Goal: Manage account settings

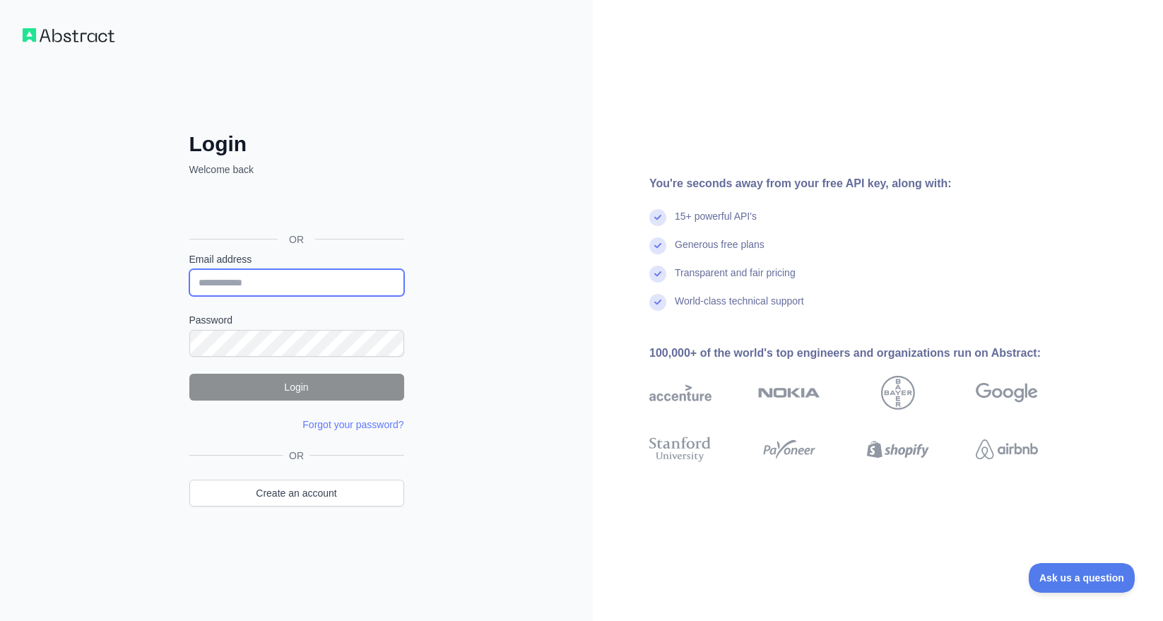
type input "**********"
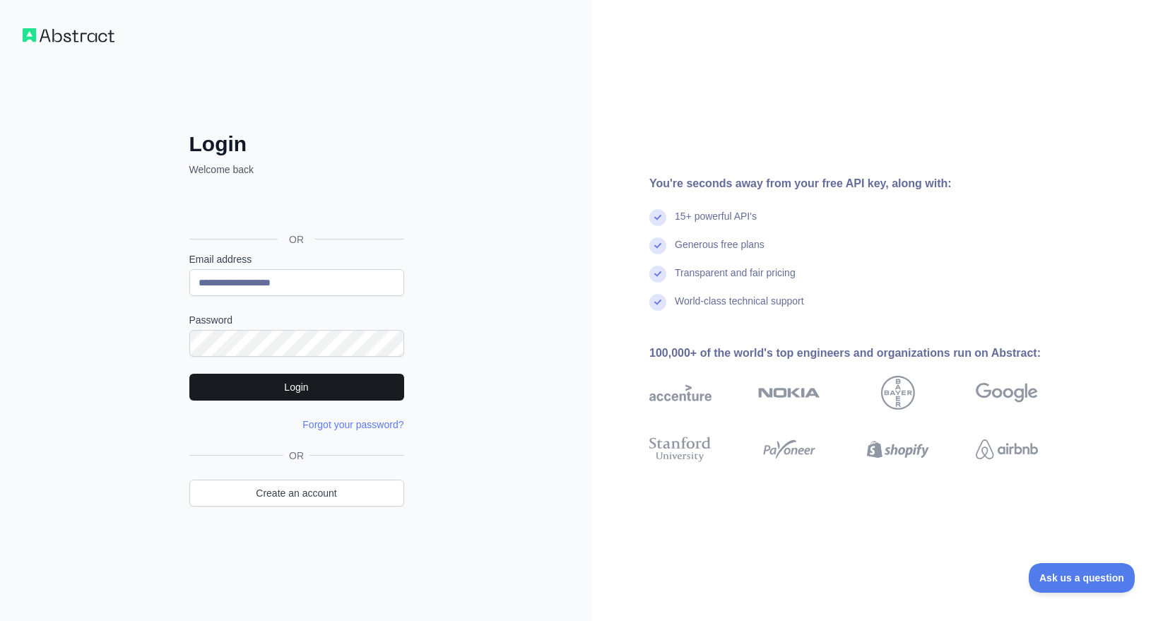
click at [324, 389] on button "Login" at bounding box center [296, 387] width 215 height 27
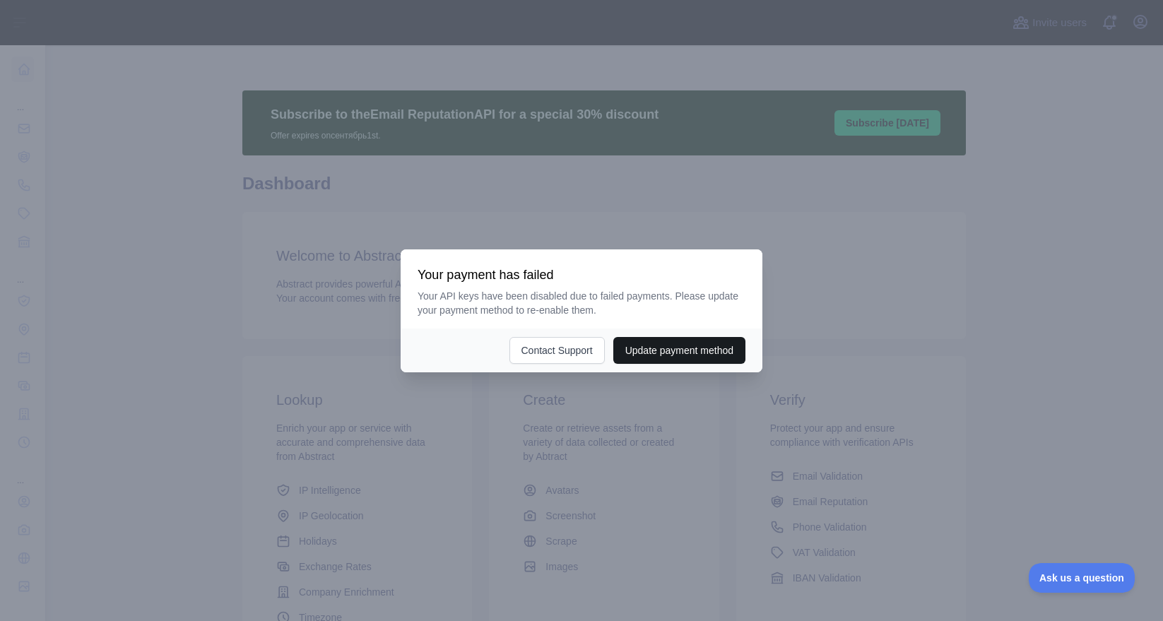
click at [636, 356] on button "Update payment method" at bounding box center [679, 350] width 132 height 27
click at [625, 212] on div at bounding box center [581, 310] width 1163 height 621
click at [523, 350] on button "Contact Support" at bounding box center [556, 350] width 95 height 27
click at [630, 358] on button "Update payment method" at bounding box center [679, 350] width 132 height 27
